Goal: Check status: Check status

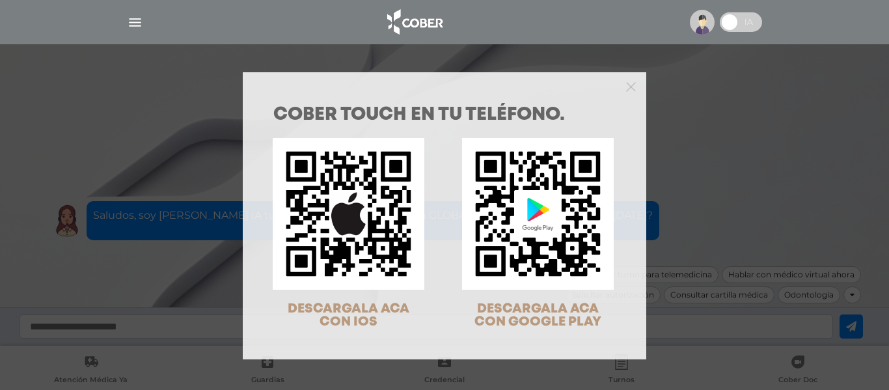
click at [727, 191] on div "COBER TOUCH en tu teléfono. DESCARGALA ACA CON IOS DESCARGALA ACA CON GOOGLE PL…" at bounding box center [444, 195] width 889 height 390
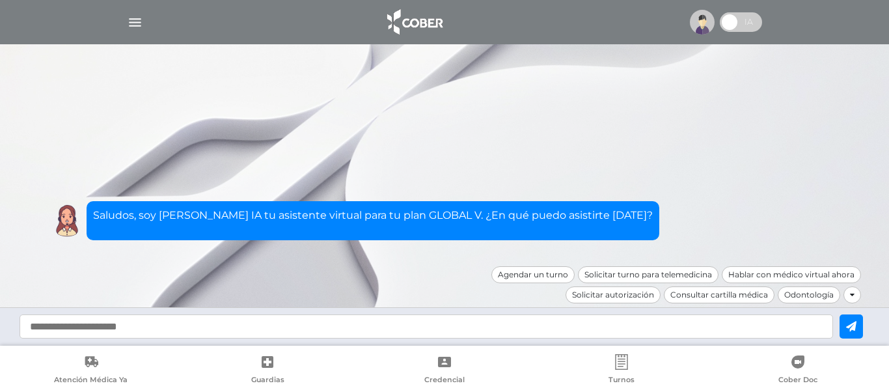
click at [137, 21] on img "button" at bounding box center [135, 22] width 16 height 16
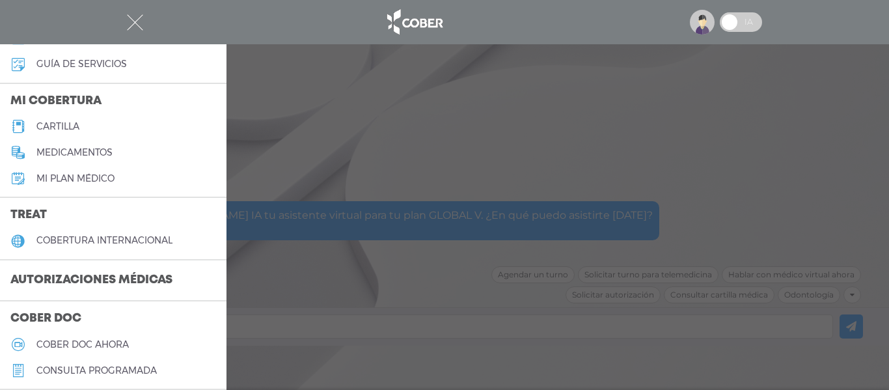
scroll to position [130, 0]
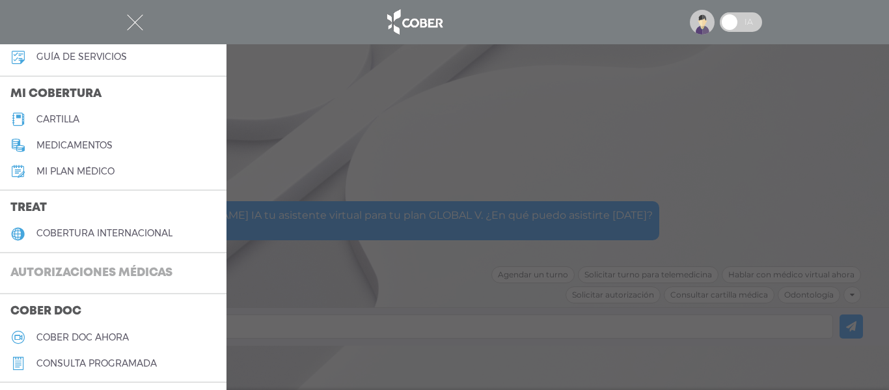
click at [78, 275] on h3 "Autorizaciones médicas" at bounding box center [91, 273] width 183 height 25
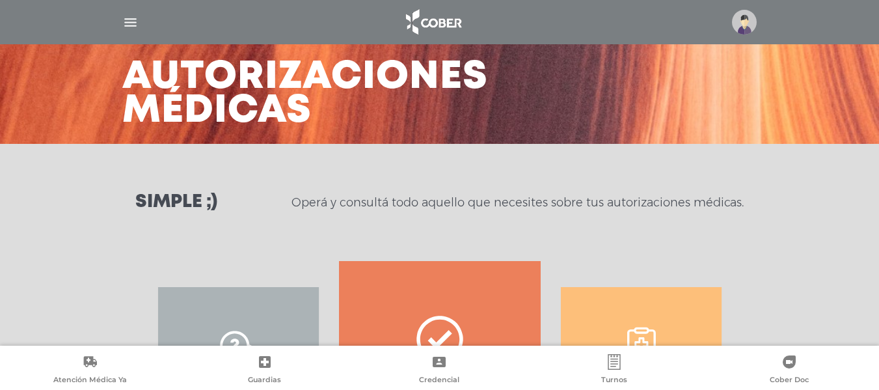
scroll to position [195, 0]
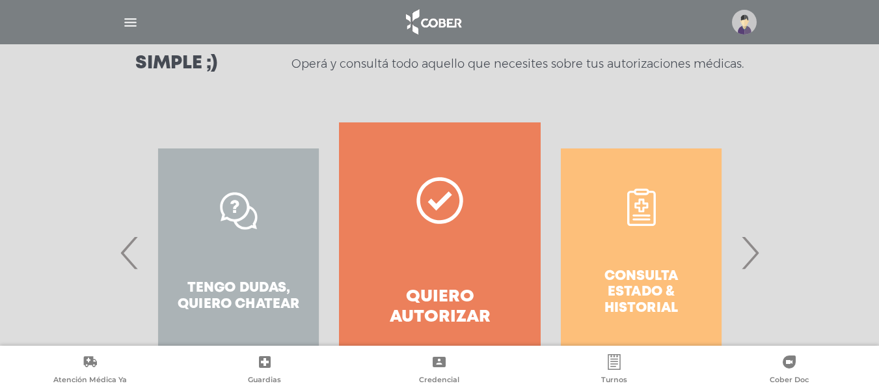
click at [686, 280] on div "Consulta estado & historial" at bounding box center [641, 252] width 201 height 260
click at [768, 251] on div "Consulta estado & historial Prácticas de autorización automática Tengo dudas, q…" at bounding box center [440, 252] width 666 height 260
click at [738, 255] on div "Consulta estado & historial" at bounding box center [641, 252] width 201 height 260
click at [751, 254] on span "›" at bounding box center [749, 252] width 25 height 70
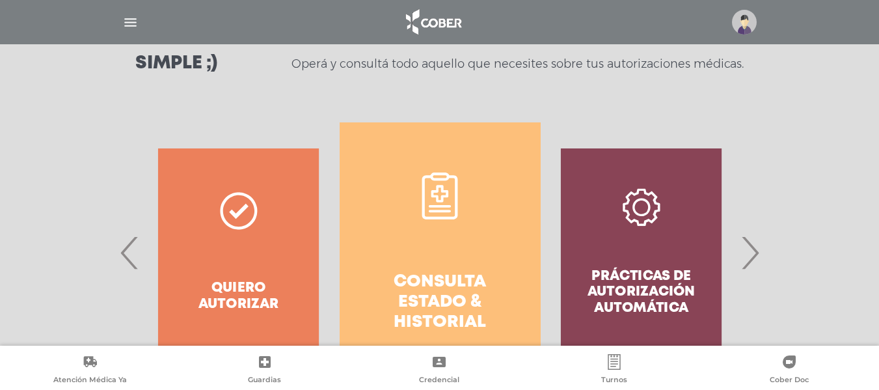
click at [422, 267] on link "Consulta estado & historial" at bounding box center [440, 252] width 201 height 260
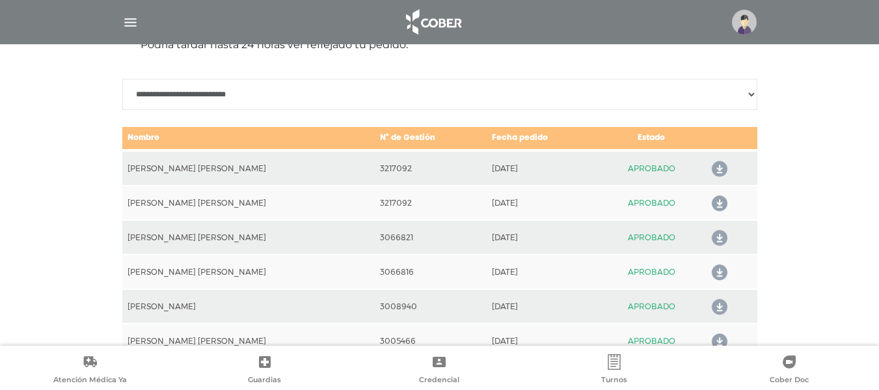
scroll to position [643, 0]
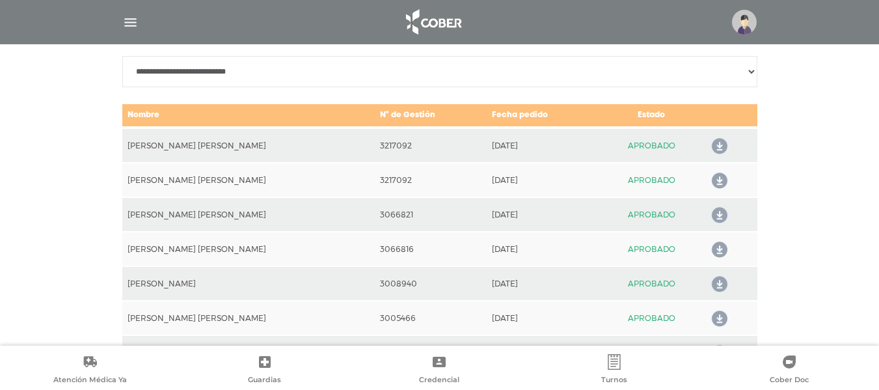
click at [712, 282] on icon at bounding box center [717, 284] width 21 height 21
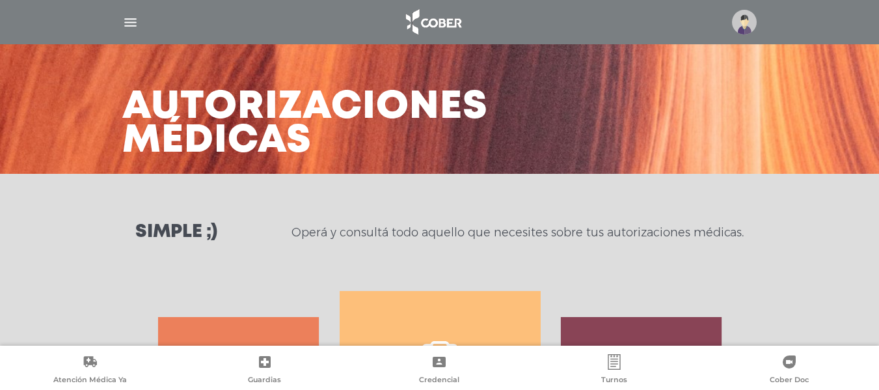
scroll to position [0, 0]
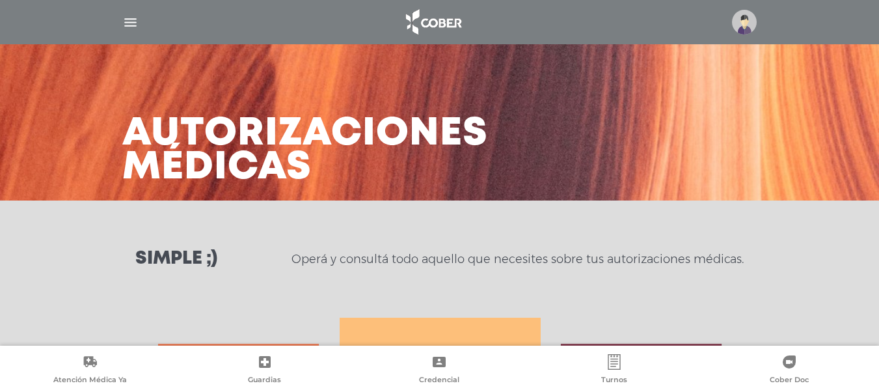
click at [740, 25] on img at bounding box center [744, 22] width 25 height 25
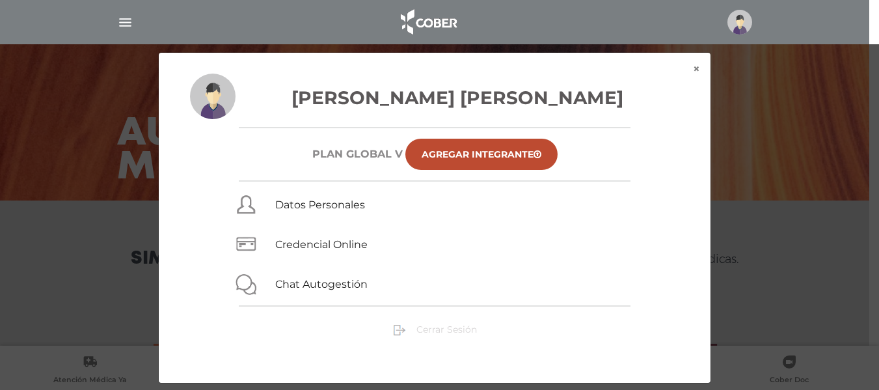
click at [429, 325] on span "Cerrar Sesión" at bounding box center [446, 329] width 61 height 12
